Goal: Complete application form: Complete application form

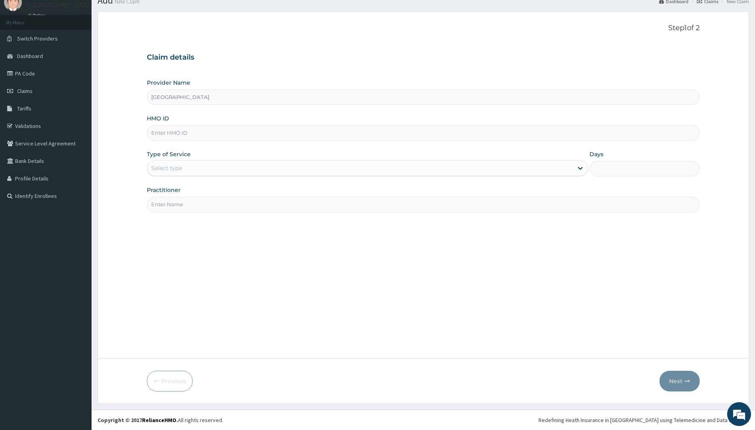
click at [213, 132] on input "HMO ID" at bounding box center [423, 133] width 553 height 16
paste input "AVL/10071/B"
type input "AVL/10071/B"
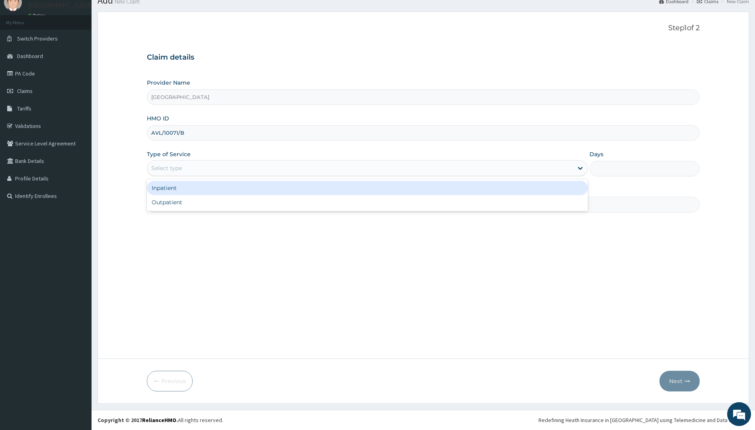
click at [226, 172] on div "Select type" at bounding box center [360, 168] width 426 height 13
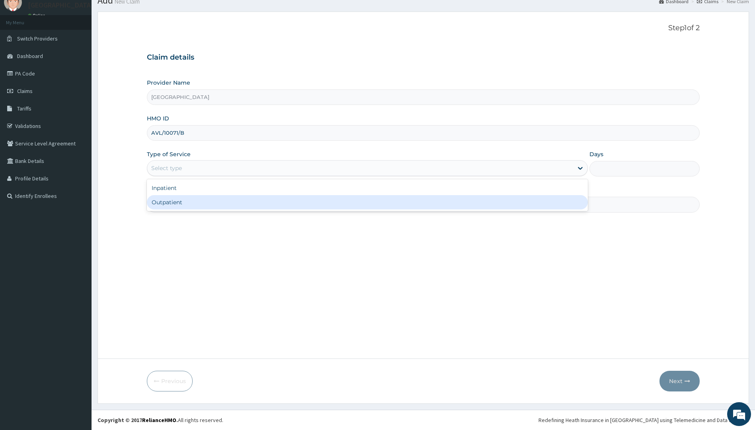
click at [215, 205] on div "Outpatient" at bounding box center [367, 202] width 441 height 14
type input "1"
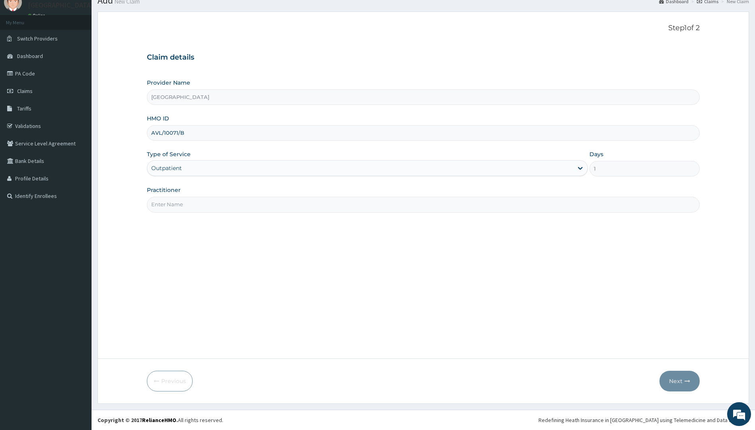
click at [230, 202] on input "Practitioner" at bounding box center [423, 205] width 553 height 16
type input "DR. NWOKOLI"
click at [681, 379] on button "Next" at bounding box center [679, 381] width 40 height 21
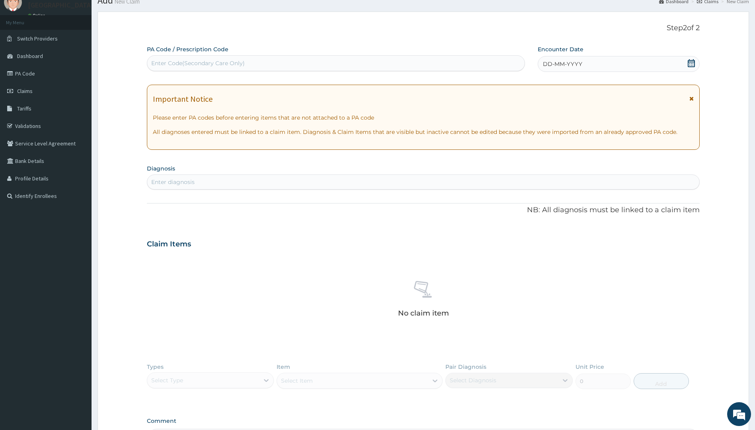
click at [269, 183] on div "Enter diagnosis" at bounding box center [423, 182] width 552 height 13
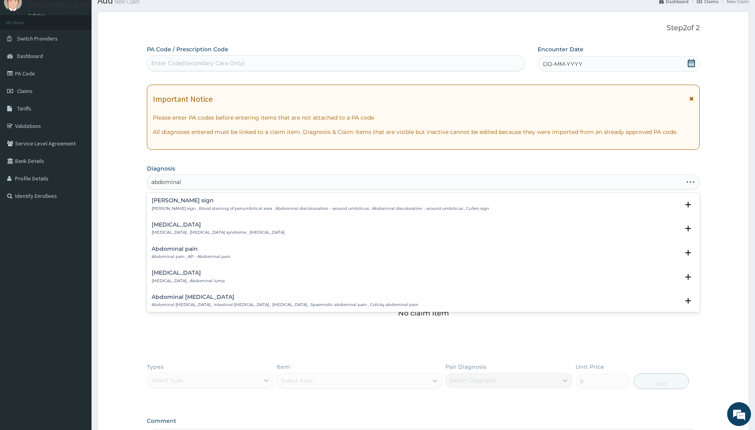
type input "abdominal p"
click at [181, 254] on p "Abdominal pain , AP - Abdominal pain" at bounding box center [191, 257] width 79 height 6
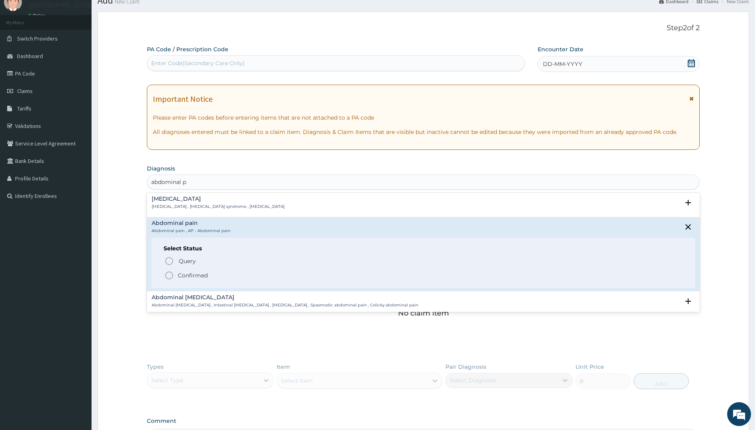
scroll to position [40, 0]
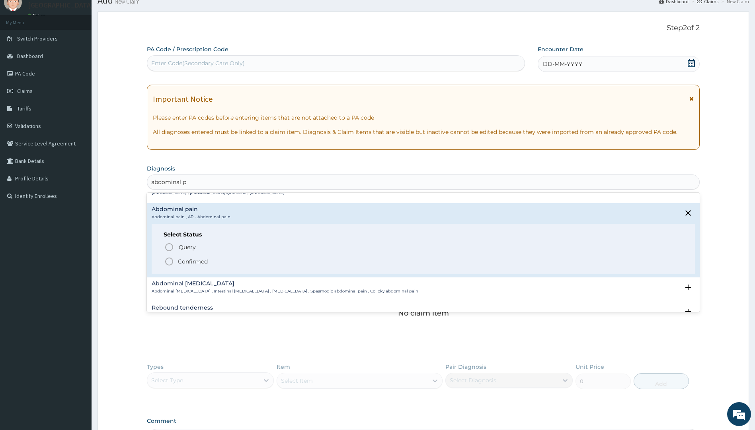
click at [171, 261] on icon "status option filled" at bounding box center [169, 262] width 10 height 10
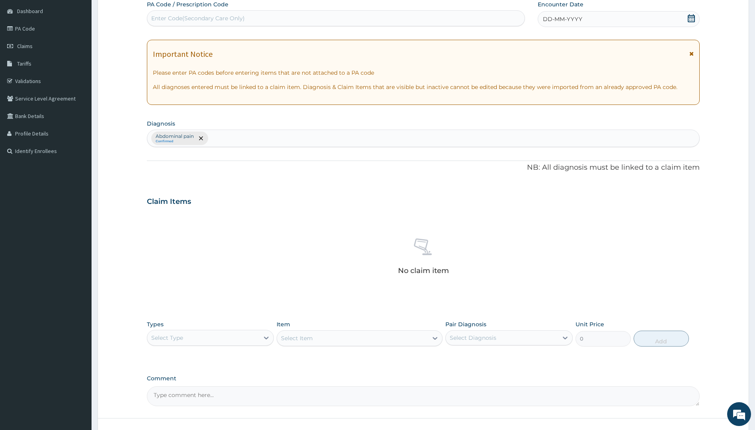
scroll to position [135, 0]
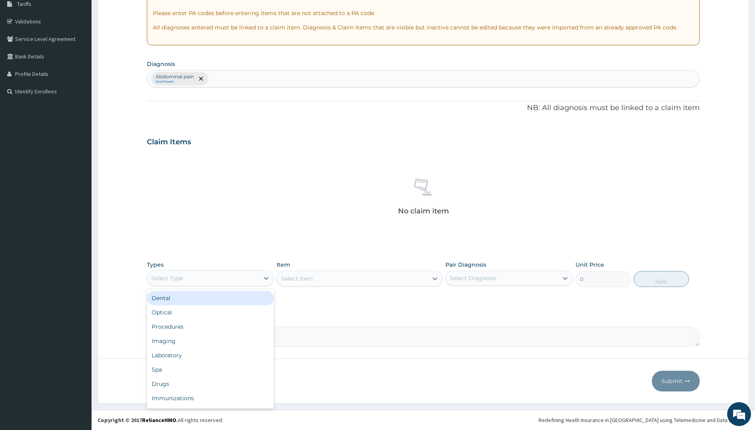
click at [243, 280] on div "Select Type" at bounding box center [203, 278] width 112 height 13
click at [175, 383] on div "Drugs" at bounding box center [210, 384] width 127 height 14
click at [380, 274] on div "Select Item" at bounding box center [352, 278] width 151 height 13
type input "orphen"
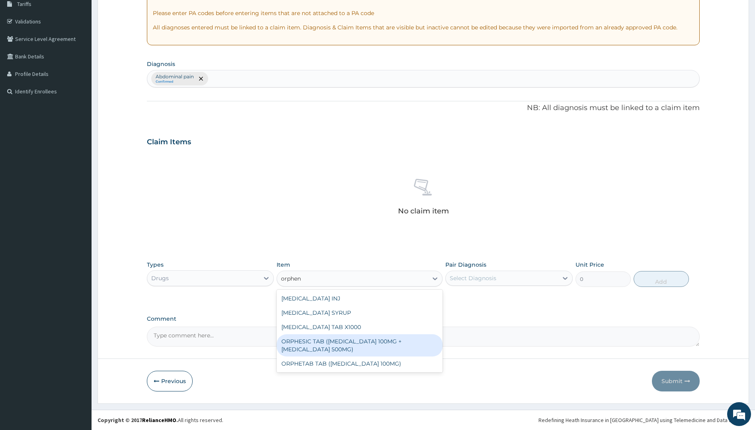
click at [398, 345] on div "ORPHESIC TAB (ORPHENADRINE 100MG +PARACETAMOL 500MG)" at bounding box center [359, 346] width 166 height 22
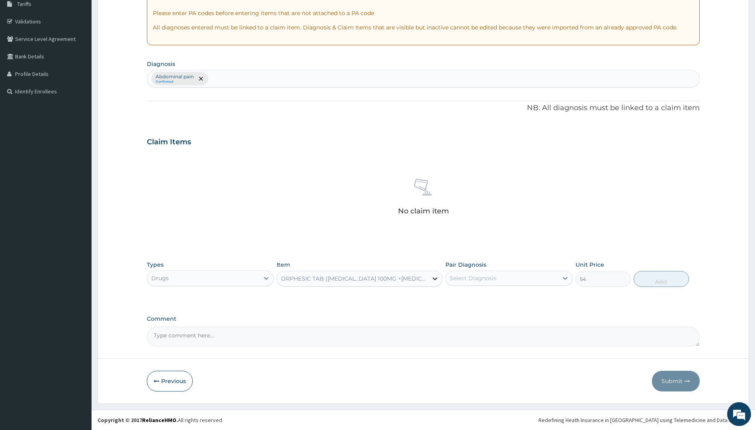
drag, startPoint x: 436, startPoint y: 280, endPoint x: 431, endPoint y: 283, distance: 5.5
click at [434, 280] on icon at bounding box center [435, 279] width 8 height 8
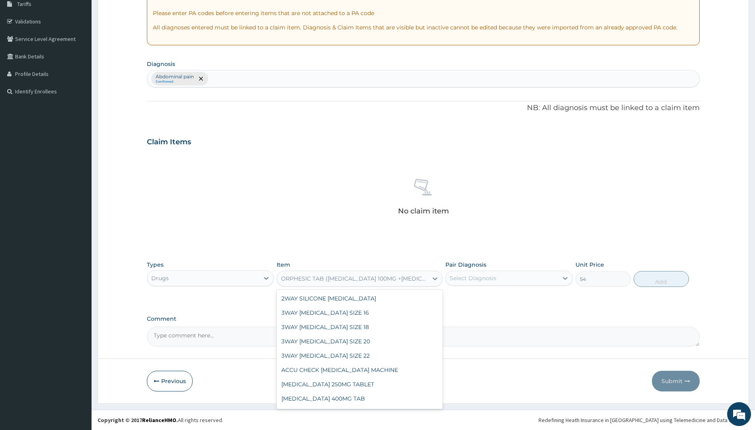
scroll to position [9867, 0]
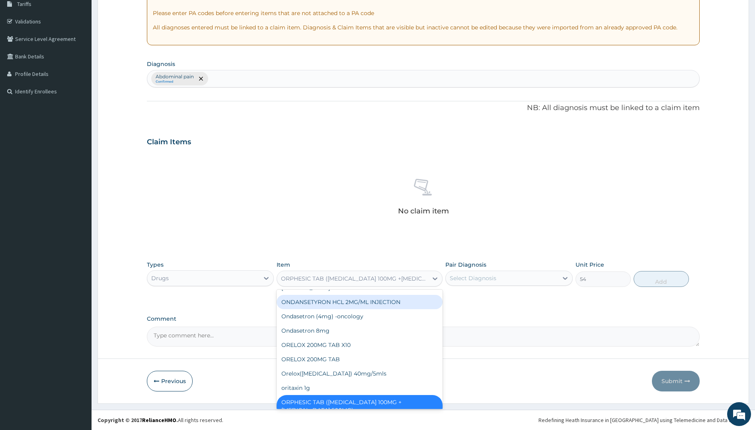
click at [400, 279] on div "ORPHESIC TAB (ORPHENADRINE 100MG +PARACETAMOL 500MG)" at bounding box center [355, 279] width 148 height 8
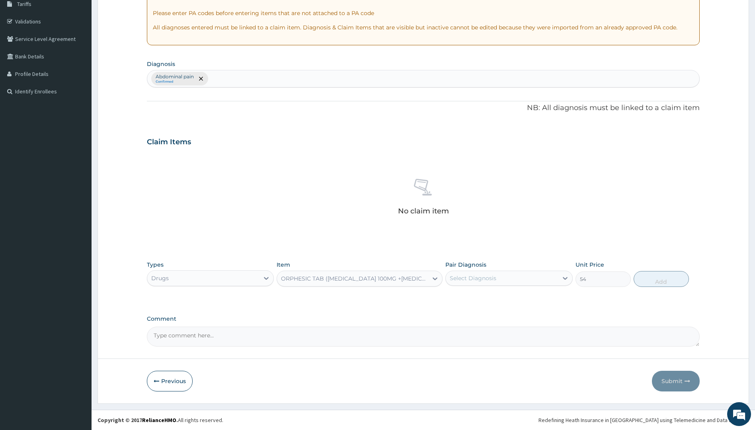
click at [355, 276] on div "ORPHESIC TAB (ORPHENADRINE 100MG +PARACETAMOL 500MG)" at bounding box center [355, 279] width 148 height 8
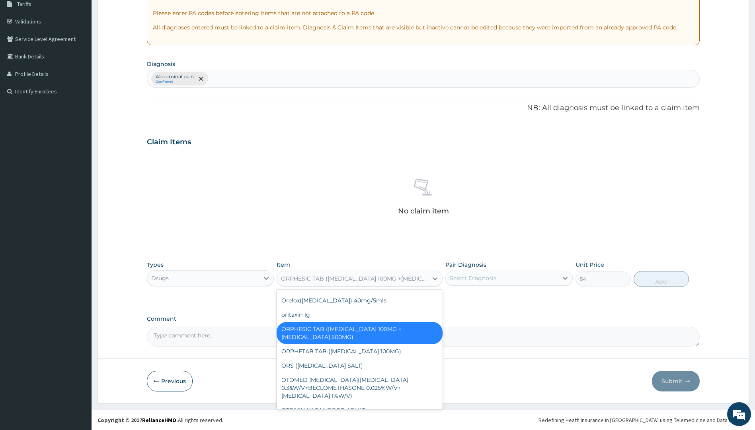
scroll to position [9946, 0]
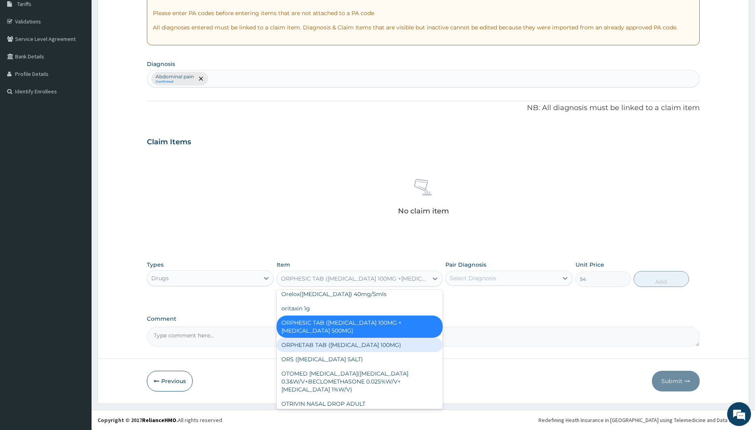
click at [411, 338] on div "ORPHETAB TAB (ORPHENADRINE CITRATE 100MG)" at bounding box center [359, 345] width 166 height 14
type input "50"
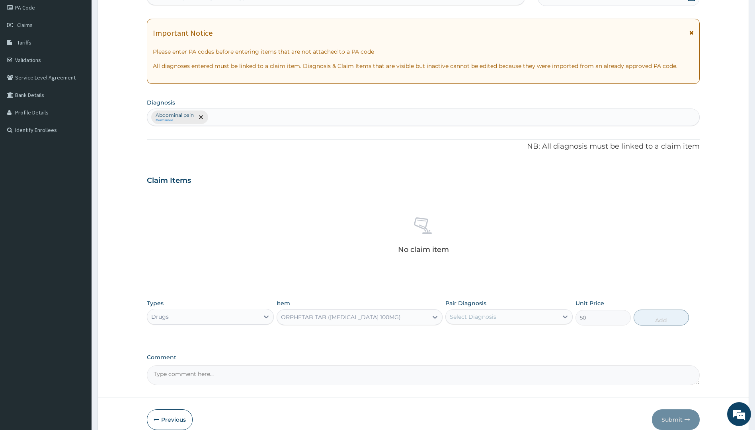
scroll to position [0, 0]
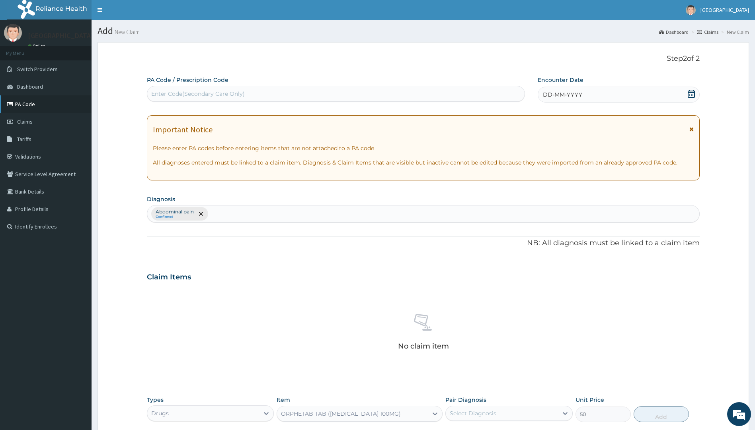
click at [21, 101] on link "PA Code" at bounding box center [45, 104] width 91 height 18
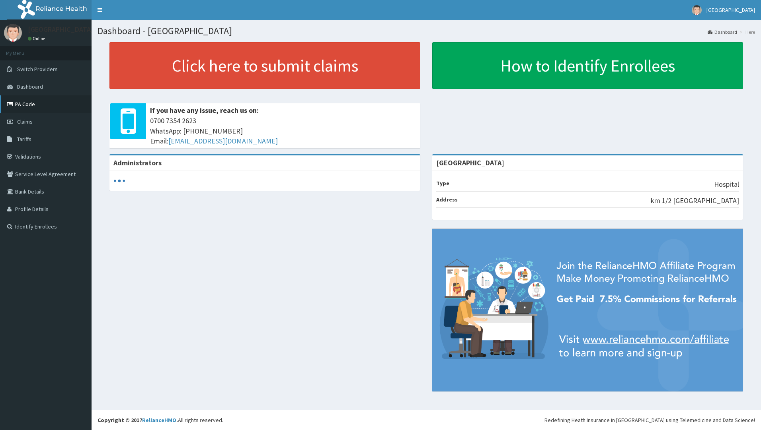
click at [25, 100] on link "PA Code" at bounding box center [45, 104] width 91 height 18
